Goal: Information Seeking & Learning: Learn about a topic

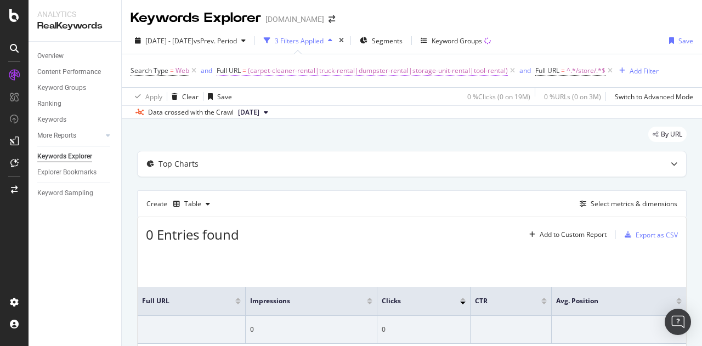
click at [334, 70] on span "(carpet-cleaner-rental|truck-rental|dumpster-rental|storage-unit-rental|tool-re…" at bounding box center [378, 70] width 260 height 15
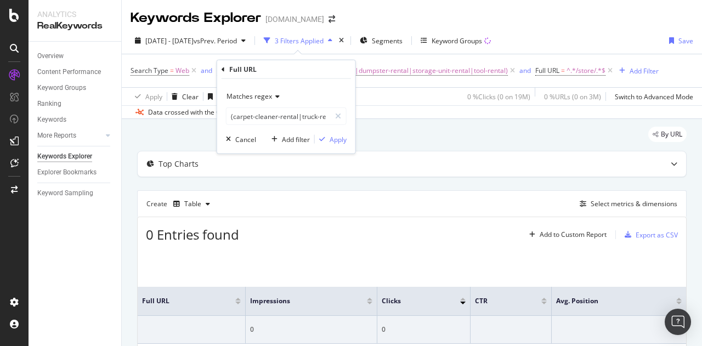
click at [395, 107] on div "Data crossed with the Crawl [DATE]" at bounding box center [412, 111] width 580 height 13
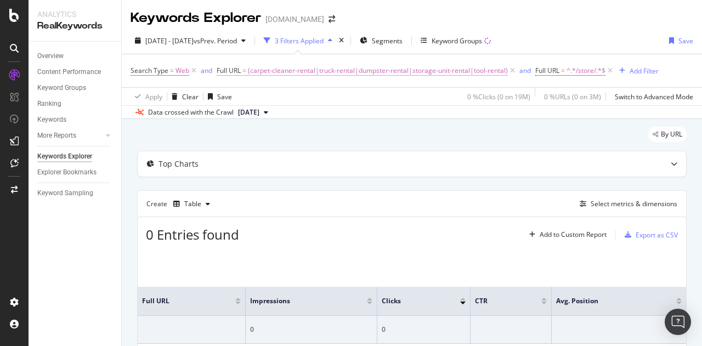
click at [464, 69] on span "(carpet-cleaner-rental|truck-rental|dumpster-rental|storage-unit-rental|tool-re…" at bounding box center [378, 70] width 260 height 15
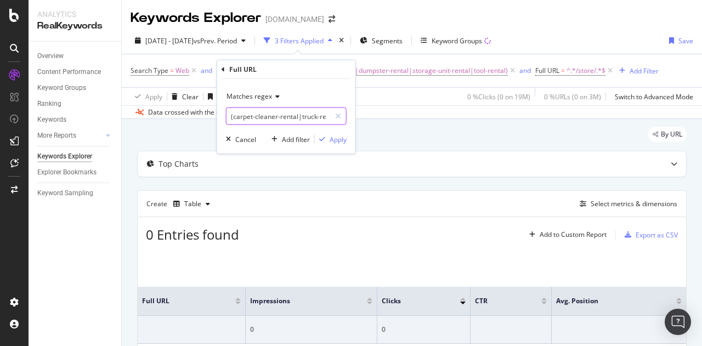
click at [275, 111] on input "(carpet-cleaner-rental|truck-rental|dumpster-rental|storage-unit-rental|tool-re…" at bounding box center [278, 116] width 104 height 18
click at [264, 95] on span "Matches regex" at bounding box center [248, 96] width 45 height 9
click at [220, 68] on div "Full URL Matches regex (carpet-cleaner-rental|truck-rental|dumpster-rental|stor…" at bounding box center [286, 106] width 138 height 93
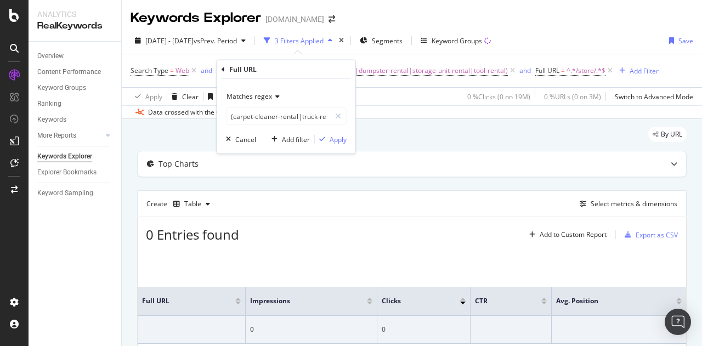
click at [408, 59] on div "Search Type = Web and Full URL = (carpet-cleaner-rental|truck-rental|dumpster-r…" at bounding box center [411, 70] width 562 height 33
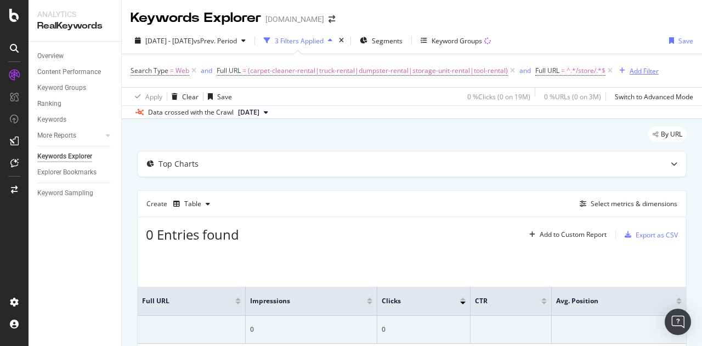
click at [641, 69] on div "Add Filter" at bounding box center [643, 70] width 29 height 9
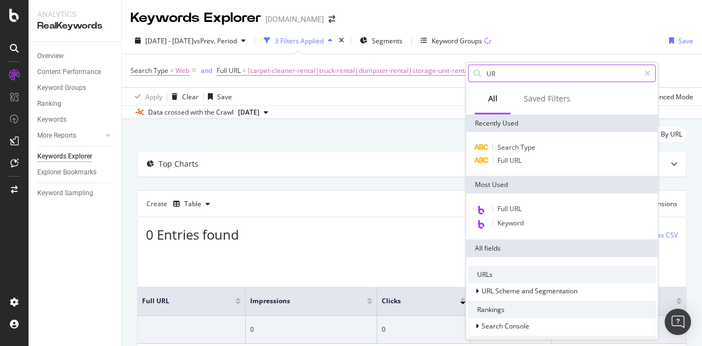
type input "URL"
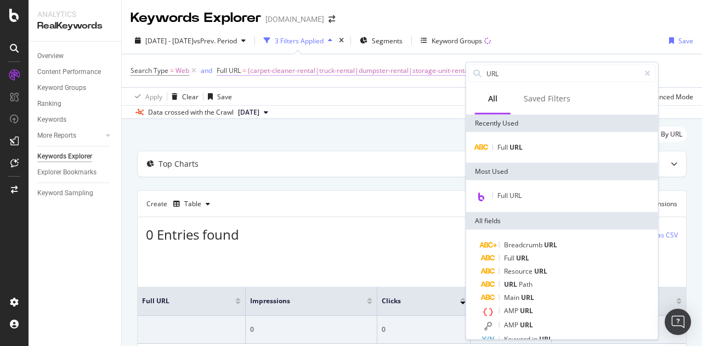
click at [314, 71] on span "(carpet-cleaner-rental|truck-rental|dumpster-rental|storage-unit-rental|tool-re…" at bounding box center [378, 70] width 260 height 15
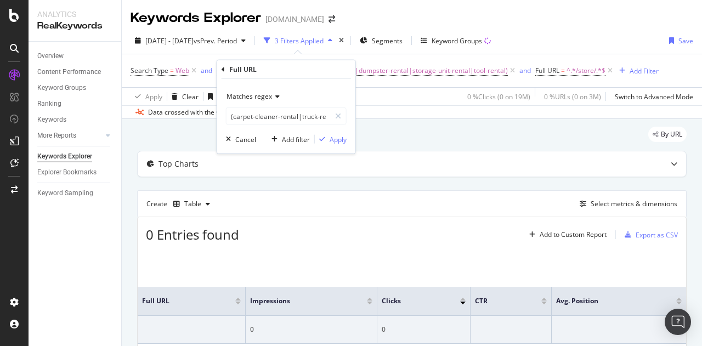
click at [273, 95] on icon at bounding box center [276, 96] width 8 height 7
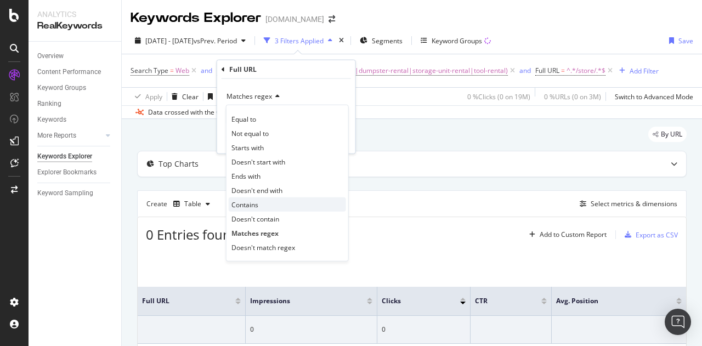
click at [266, 201] on div "Contains" at bounding box center [287, 204] width 117 height 14
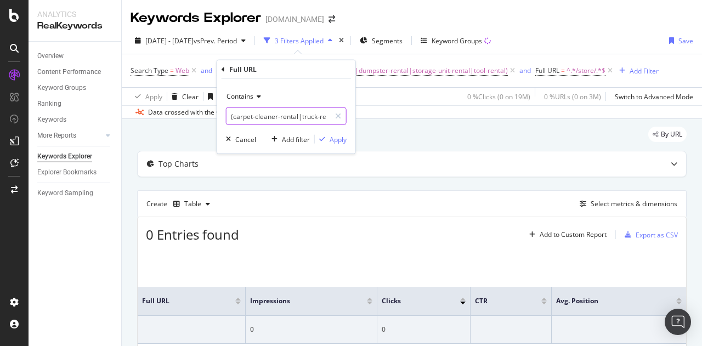
click at [233, 115] on input "(carpet-cleaner-rental|truck-rental|dumpster-rental|storage-unit-rental|tool-re…" at bounding box center [278, 116] width 104 height 18
click at [297, 140] on div "Add filter" at bounding box center [296, 138] width 28 height 9
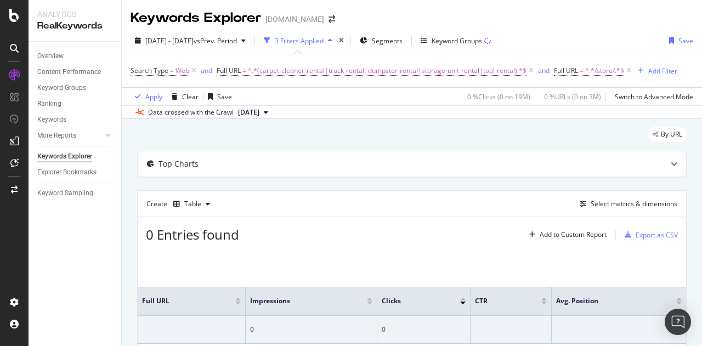
click at [578, 45] on div "[DATE] - [DATE] vs Prev. Period 3 Filters Applied Segments Keyword Groups Save" at bounding box center [412, 43] width 580 height 22
click at [409, 69] on span "^.*(carpet-cleaner-rental|truck-rental|dumpster-rental|storage-unit-rental|tool…" at bounding box center [387, 70] width 278 height 15
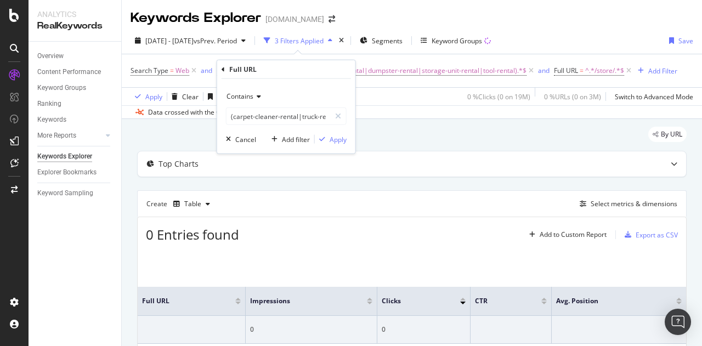
click at [259, 97] on icon at bounding box center [257, 96] width 8 height 7
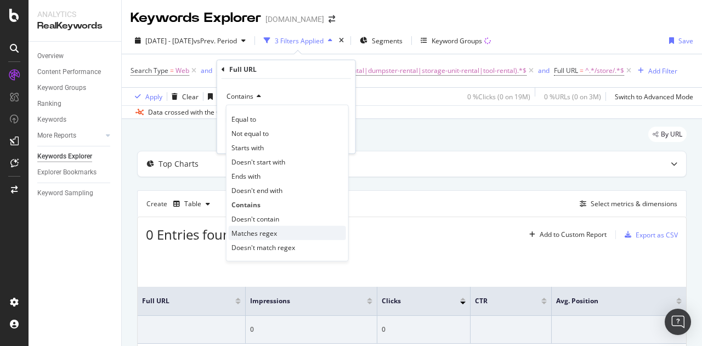
click at [265, 234] on span "Matches regex" at bounding box center [253, 232] width 45 height 9
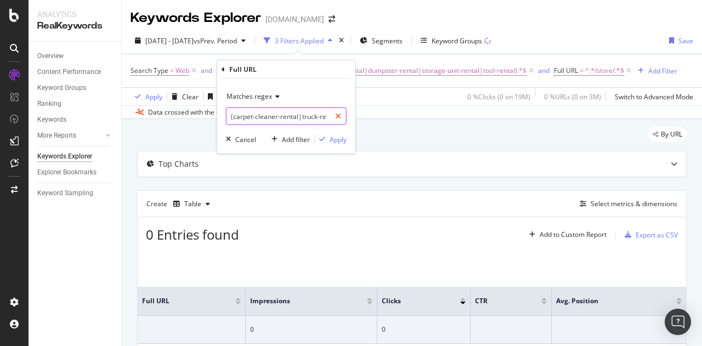
click at [339, 116] on icon at bounding box center [338, 116] width 6 height 8
click at [304, 118] on input "text" at bounding box center [285, 116] width 119 height 18
paste input "(carpet-cleaner-rental|truck-rental|dumpster-rental|storage-unit-rental|tool-re…"
type input "(carpet-cleaner-rental|truck-rental|dumpster-rental|storage-unit-rental|tool-re…"
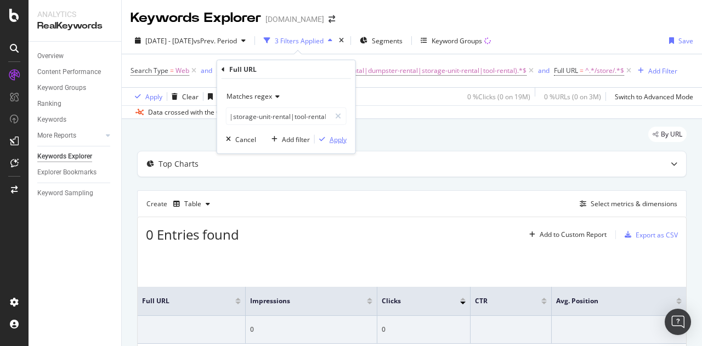
scroll to position [0, 0]
click at [341, 137] on div "Apply" at bounding box center [337, 138] width 17 height 9
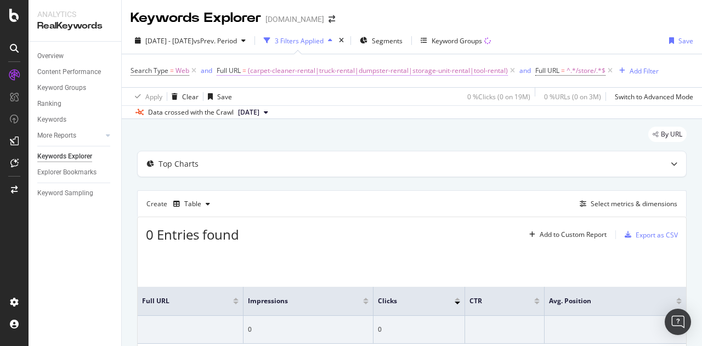
click at [336, 66] on span "(carpet-cleaner-rental|truck-rental|dumpster-rental|storage-unit-rental|tool-re…" at bounding box center [378, 70] width 260 height 15
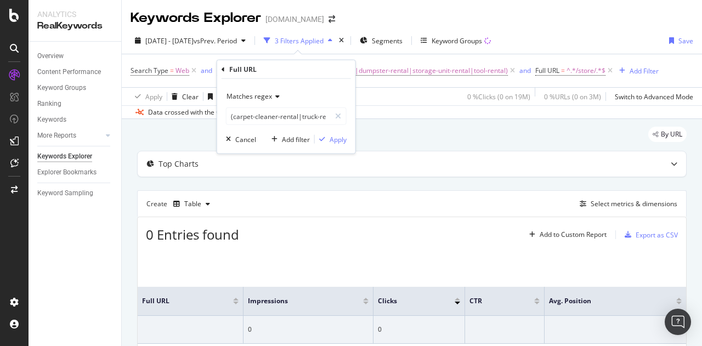
click at [272, 98] on icon at bounding box center [276, 96] width 8 height 7
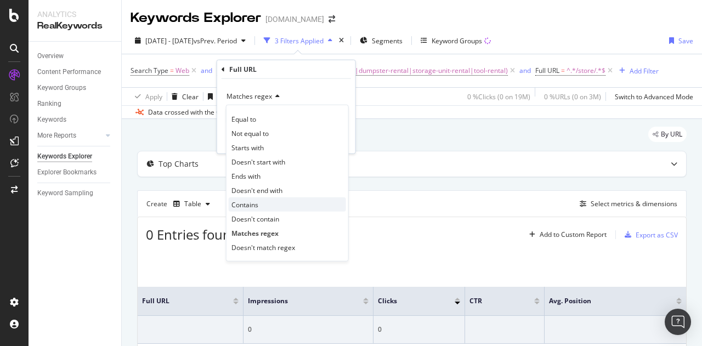
click at [254, 205] on span "Contains" at bounding box center [244, 204] width 27 height 9
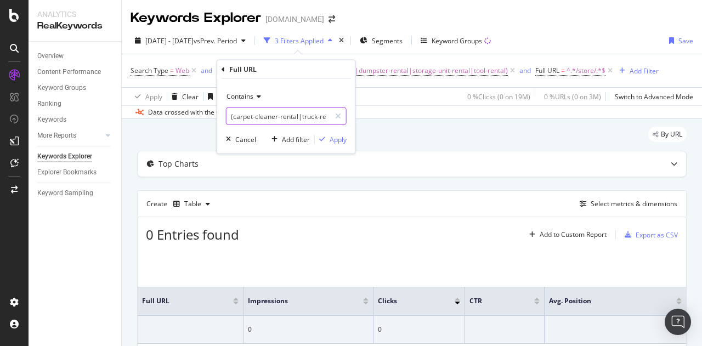
click at [298, 124] on div "Contains (carpet-cleaner-rental|truck-rental|dumpster-rental|storage-unit-renta…" at bounding box center [286, 116] width 138 height 75
click at [296, 122] on input "(carpet-cleaner-rental|truck-rental|dumpster-rental|storage-unit-rental|tool-re…" at bounding box center [278, 116] width 104 height 18
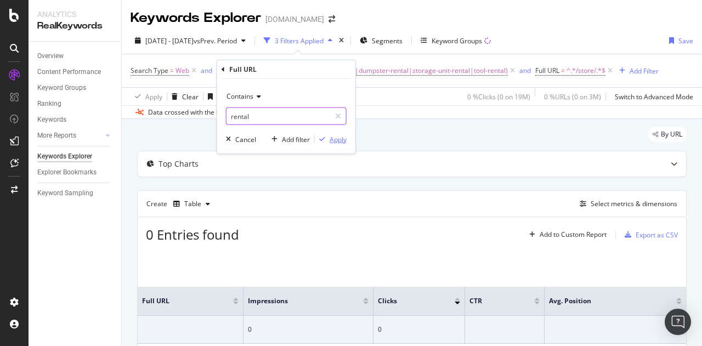
type input "rental"
click at [338, 136] on div "Apply" at bounding box center [337, 138] width 17 height 9
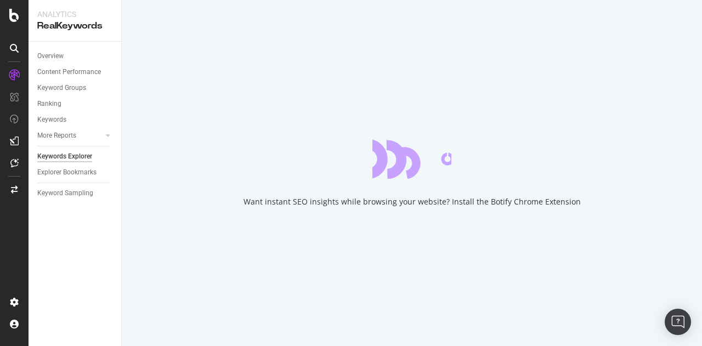
click at [209, 122] on div "Want instant SEO insights while browsing your website? Install the Botify Chrom…" at bounding box center [412, 173] width 580 height 346
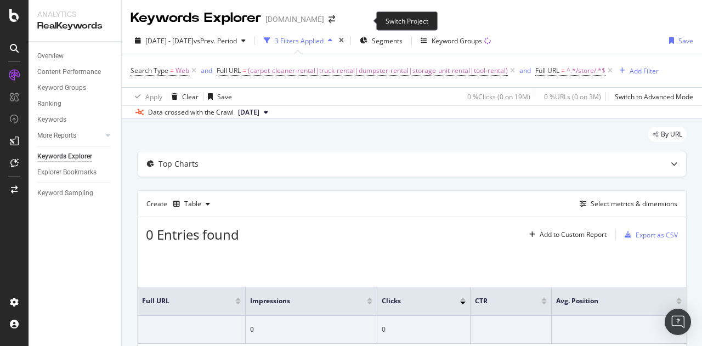
click at [339, 20] on span at bounding box center [331, 19] width 15 height 8
click at [335, 20] on icon "arrow-right-arrow-left" at bounding box center [331, 19] width 7 height 8
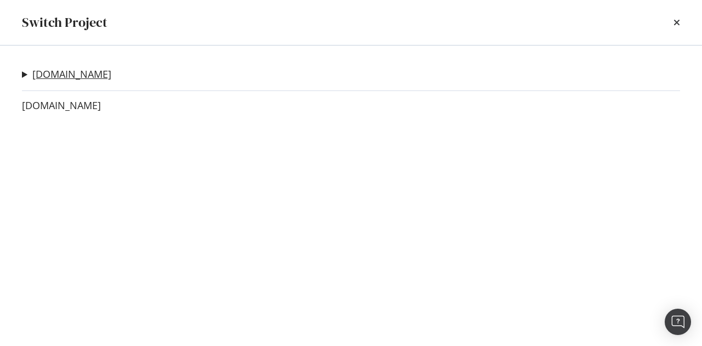
click at [42, 75] on link "www.lowes.com" at bounding box center [71, 75] width 79 height 12
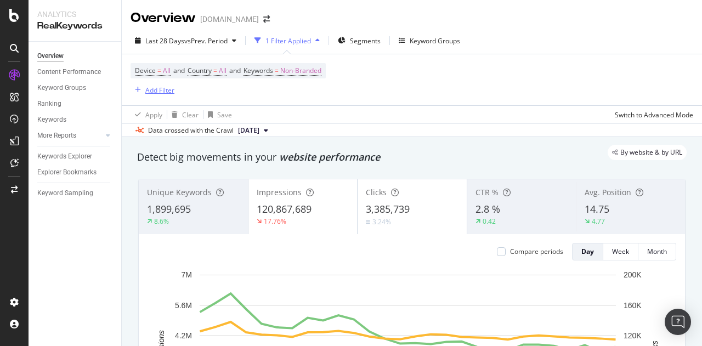
click at [162, 92] on div "Add Filter" at bounding box center [159, 90] width 29 height 9
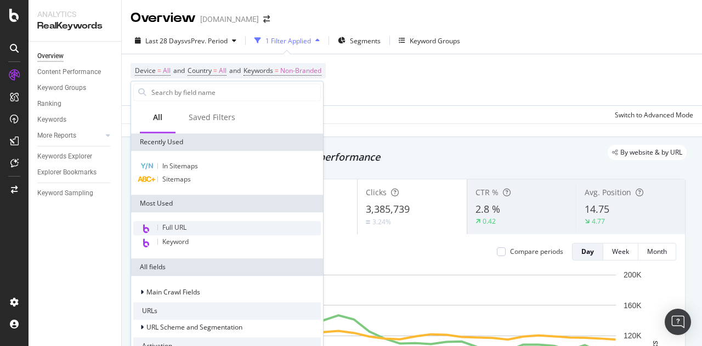
click at [193, 231] on div "Full URL" at bounding box center [226, 228] width 187 height 14
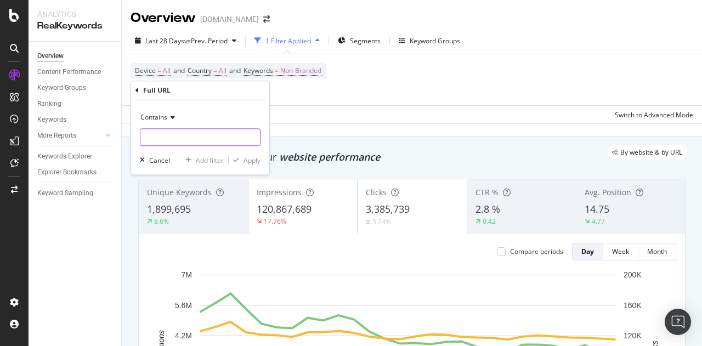
click at [174, 134] on input "text" at bounding box center [199, 137] width 119 height 18
click at [168, 118] on icon at bounding box center [171, 117] width 8 height 7
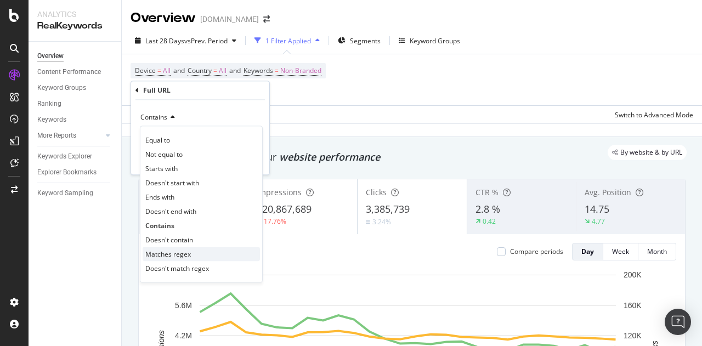
click at [162, 250] on span "Matches regex" at bounding box center [167, 253] width 45 height 9
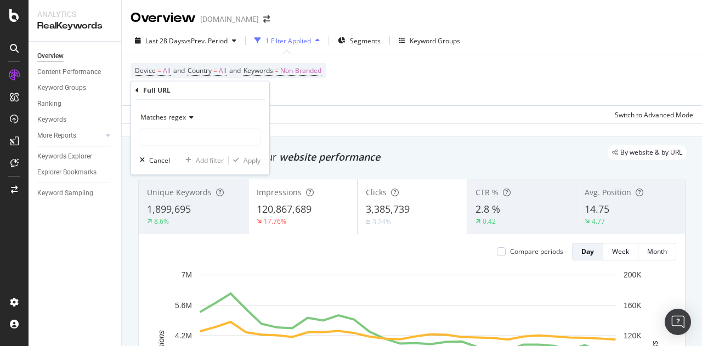
click at [160, 127] on div "Matches regex" at bounding box center [200, 127] width 121 height 37
click at [160, 129] on input "text" at bounding box center [199, 137] width 119 height 18
paste input "(carpet-cleaner-rental|truck-rental|dumpster-rental|storage-unit-rental|tool-re…"
type input "(carpet-cleaner-rental|truck-rental|dumpster-rental|storage-unit-rental|tool-re…"
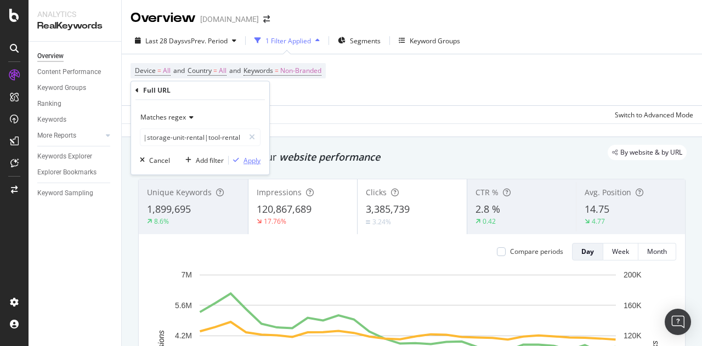
scroll to position [0, 0]
click at [243, 157] on div "Apply" at bounding box center [251, 160] width 17 height 9
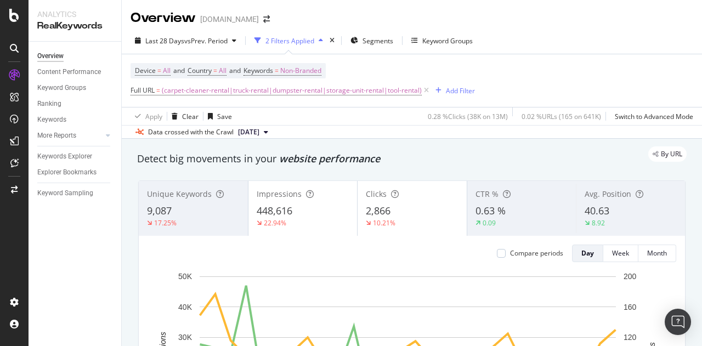
click at [450, 83] on div "Full URL = (carpet-cleaner-rental|truck-rental|dumpster-rental|storage-unit-ren…" at bounding box center [302, 90] width 344 height 15
click at [447, 88] on div "Add Filter" at bounding box center [460, 90] width 29 height 9
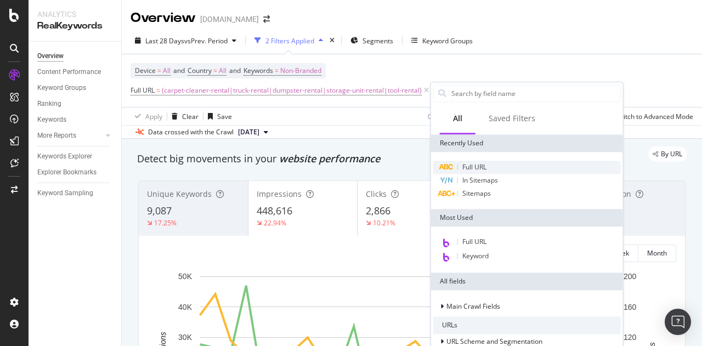
click at [478, 168] on span "Full URL" at bounding box center [474, 166] width 24 height 9
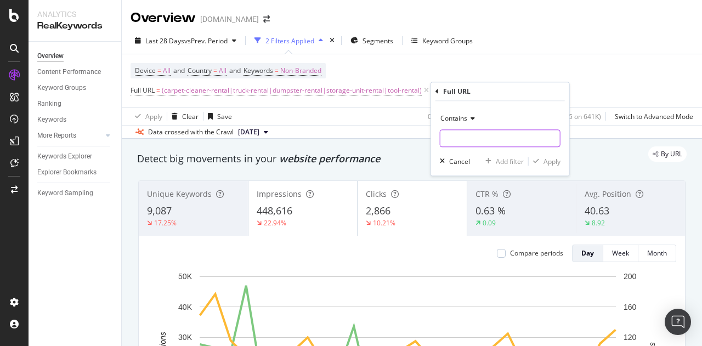
click at [469, 130] on input "text" at bounding box center [499, 138] width 119 height 18
paste input "/store/"
type input "/store/"
click at [542, 159] on div "button" at bounding box center [535, 161] width 15 height 7
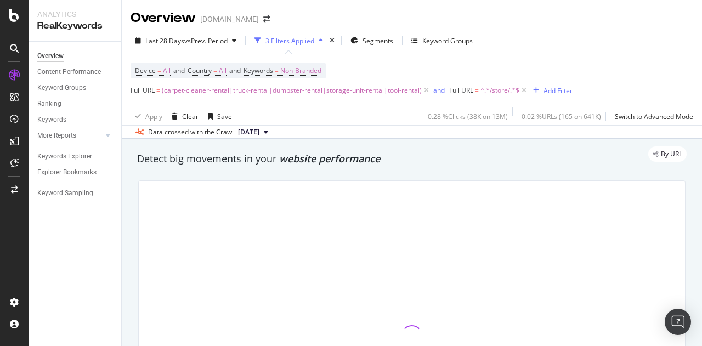
click at [383, 88] on span "(carpet-cleaner-rental|truck-rental|dumpster-rental|storage-unit-rental|tool-re…" at bounding box center [292, 90] width 260 height 15
click at [436, 70] on div "Device = All and Country = All and Keywords = Non-Branded Full URL = (carpet-cl…" at bounding box center [351, 80] width 442 height 35
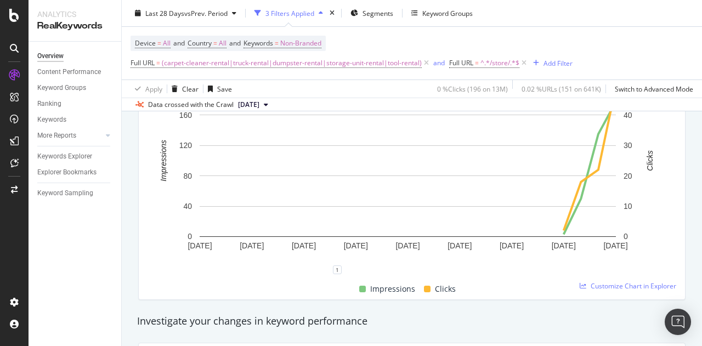
scroll to position [30, 0]
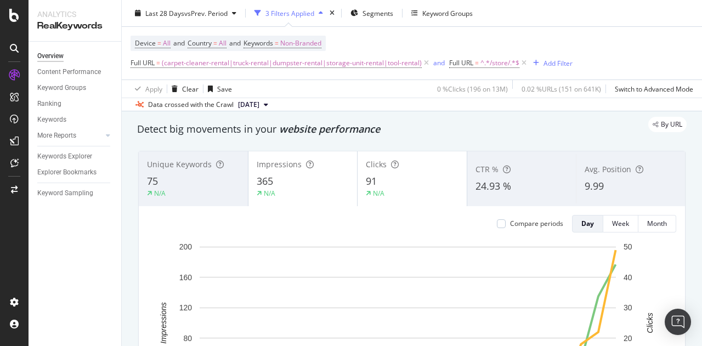
click at [556, 37] on div "Device = All and Country = All and Keywords = Non-Branded Full URL = (carpet-cl…" at bounding box center [351, 53] width 442 height 35
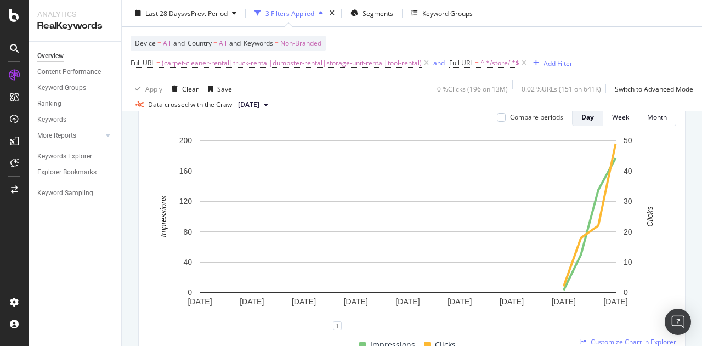
scroll to position [0, 0]
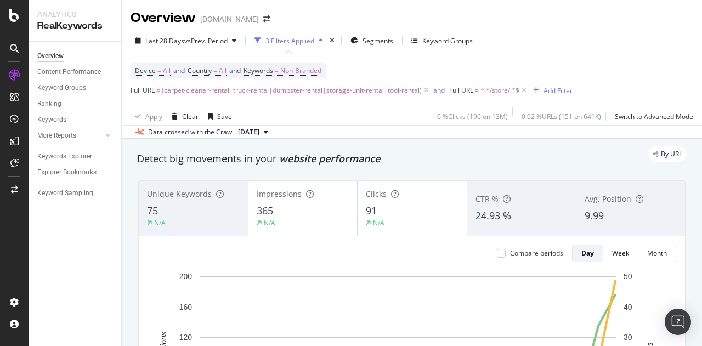
click at [388, 15] on div "Overview www.lowes.com" at bounding box center [412, 13] width 580 height 27
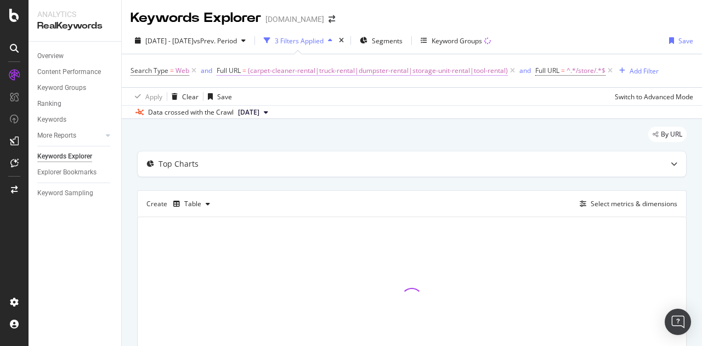
click at [334, 74] on span "(carpet-cleaner-rental|truck-rental|dumpster-rental|storage-unit-rental|tool-re…" at bounding box center [378, 70] width 260 height 15
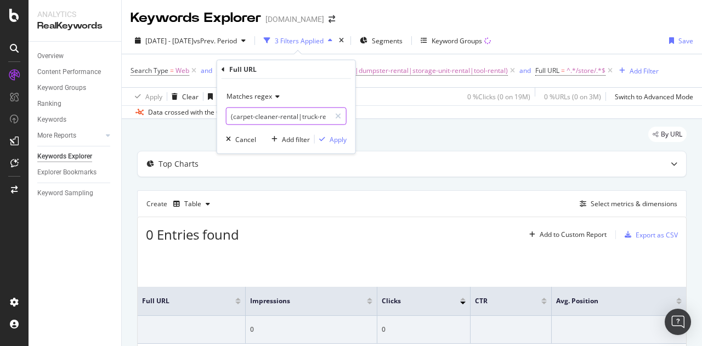
click at [280, 111] on input "(carpet-cleaner-rental|truck-rental|dumpster-rental|storage-unit-rental|tool-re…" at bounding box center [278, 116] width 104 height 18
click at [569, 73] on span "^.*/store/.*$" at bounding box center [585, 70] width 39 height 15
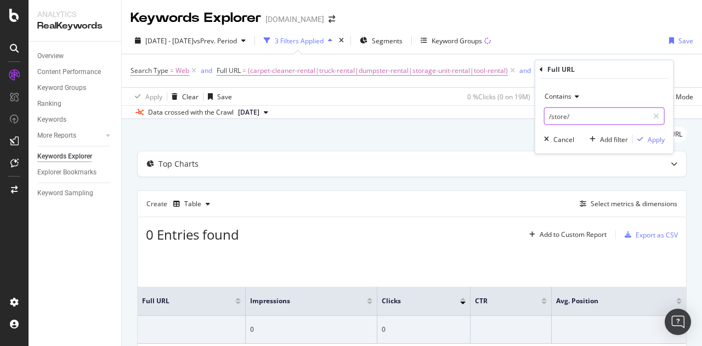
click at [563, 113] on input "/store/" at bounding box center [596, 116] width 104 height 18
